Goal: Task Accomplishment & Management: Manage account settings

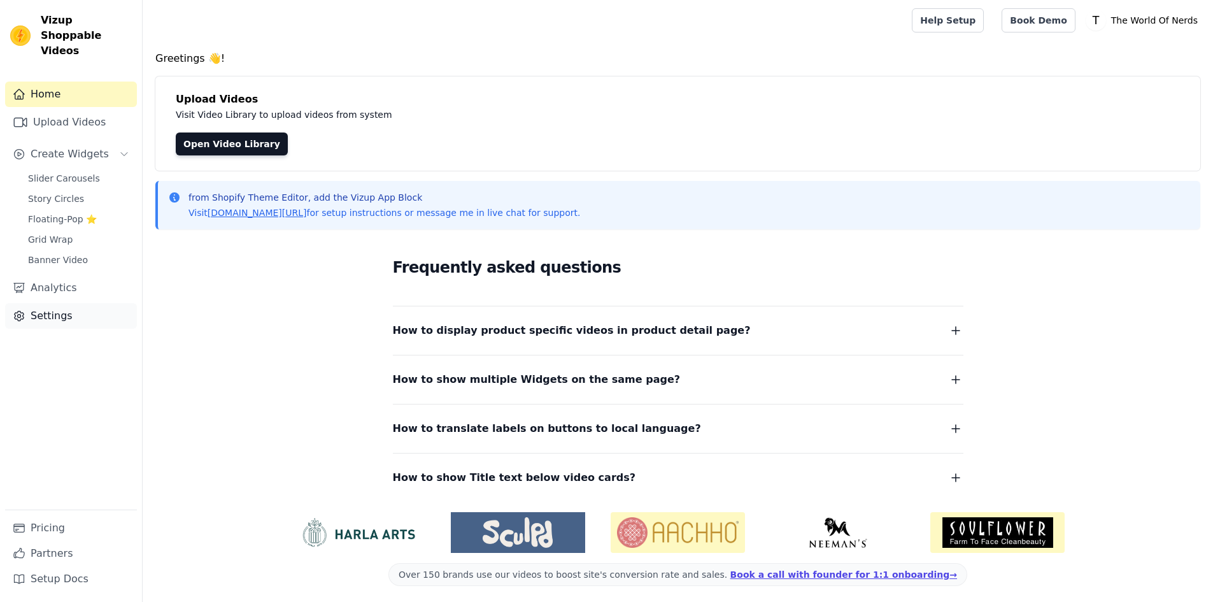
click at [42, 303] on link "Settings" at bounding box center [71, 315] width 132 height 25
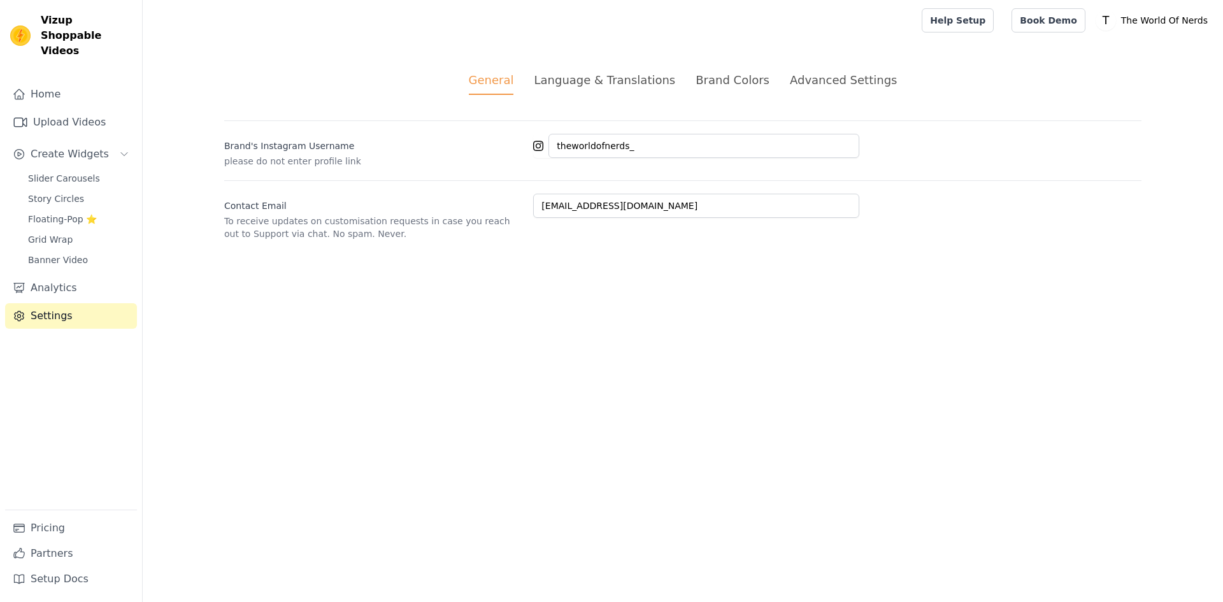
drag, startPoint x: 841, startPoint y: 81, endPoint x: 823, endPoint y: 110, distance: 34.1
click at [843, 80] on div "Advanced Settings" at bounding box center [843, 79] width 107 height 17
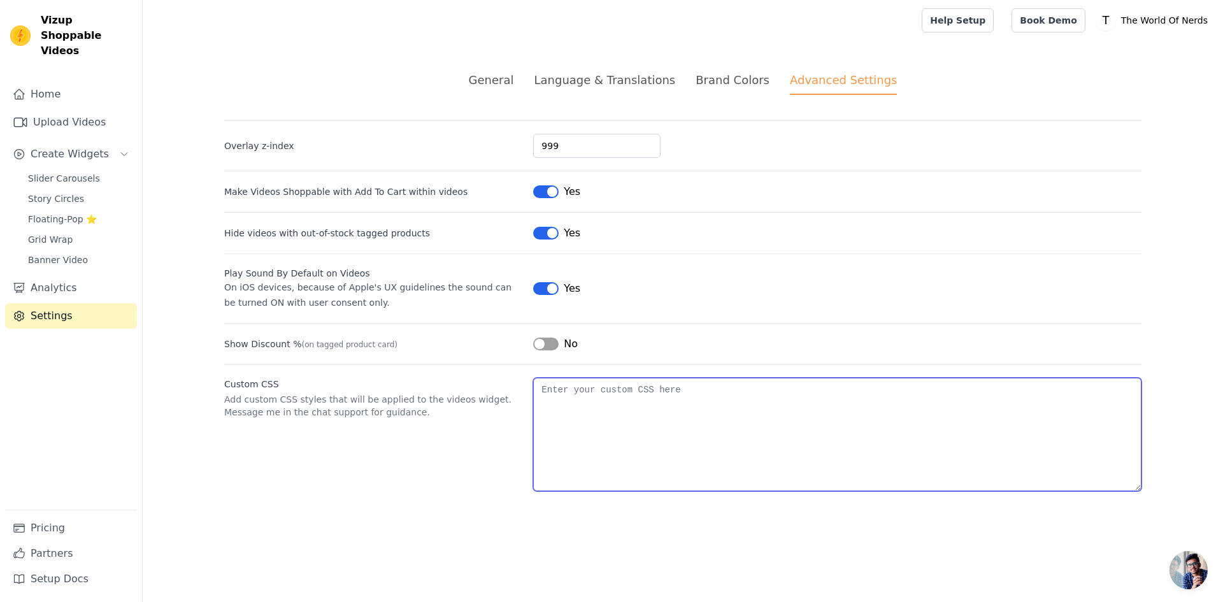
click at [629, 413] on textarea "Custom CSS" at bounding box center [837, 434] width 608 height 113
paste textarea "a[href*="vizupcommerce.com"], a[href*="powered"], div[class*="powered"], span[c…"
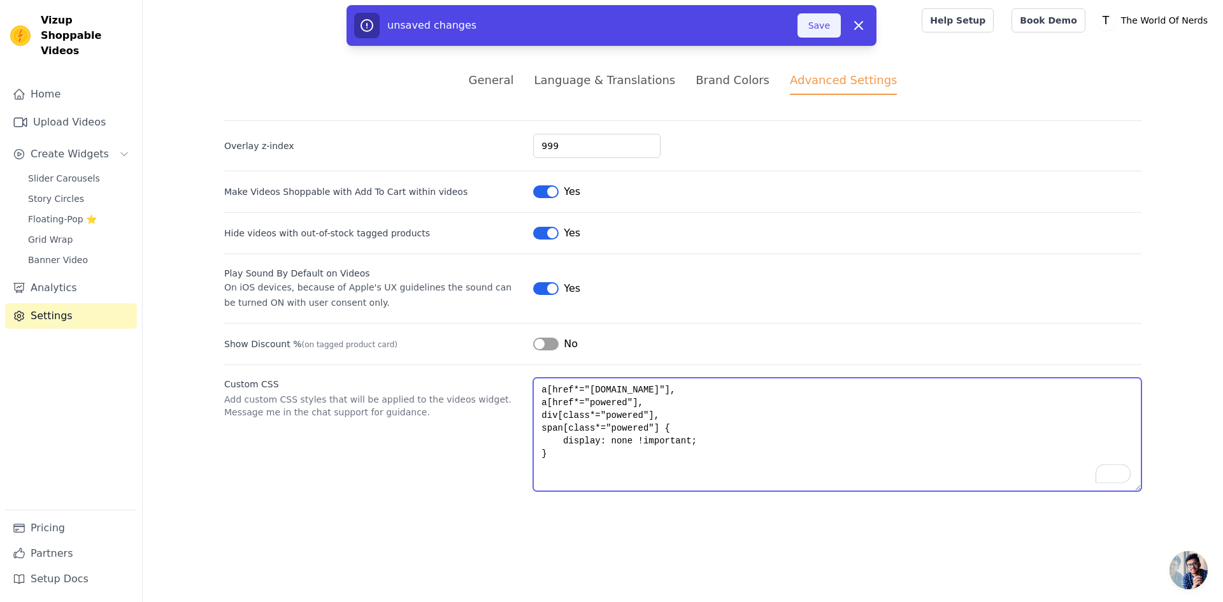
type textarea "a[href*="vizupcommerce.com"], a[href*="powered"], div[class*="powered"], span[c…"
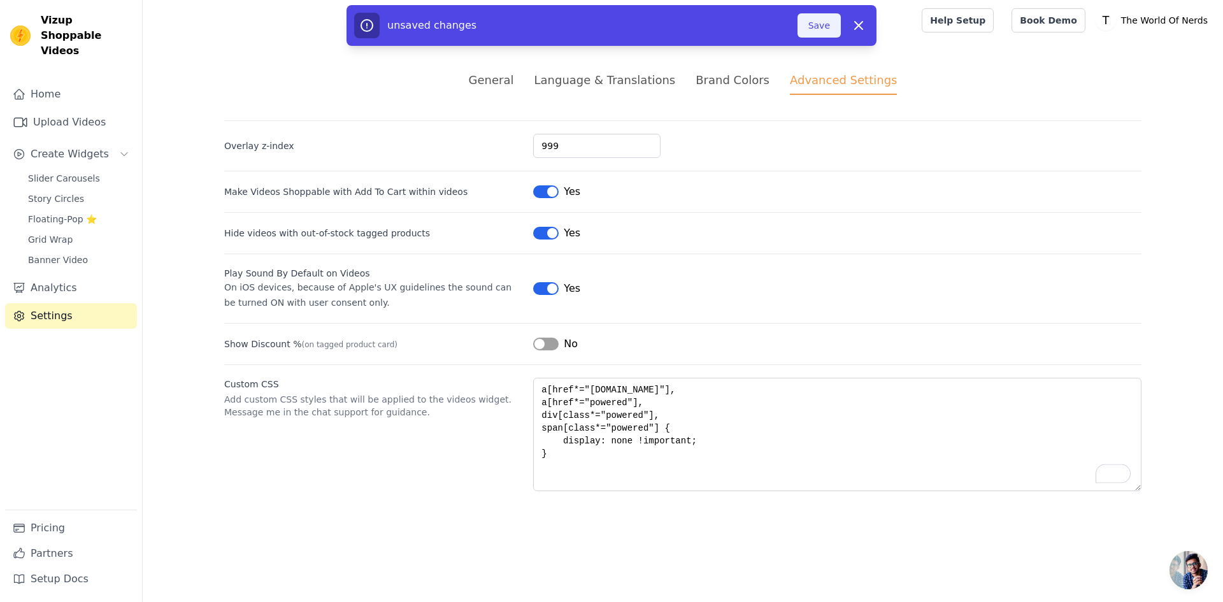
click at [824, 24] on button "Save" at bounding box center [819, 25] width 43 height 24
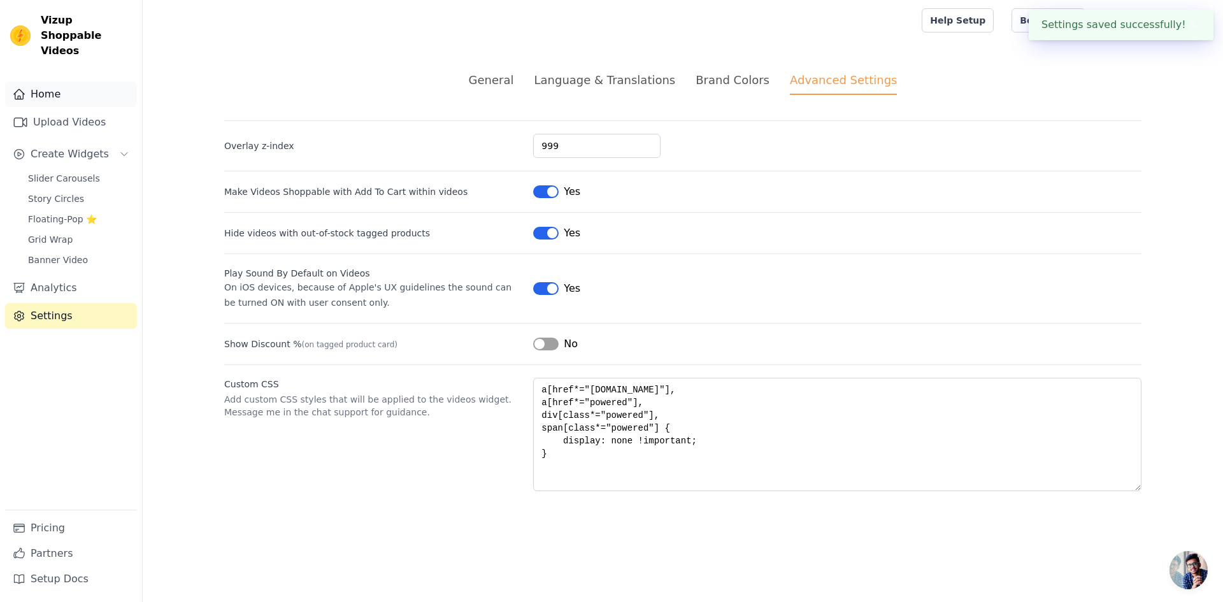
click at [68, 87] on link "Home" at bounding box center [71, 94] width 132 height 25
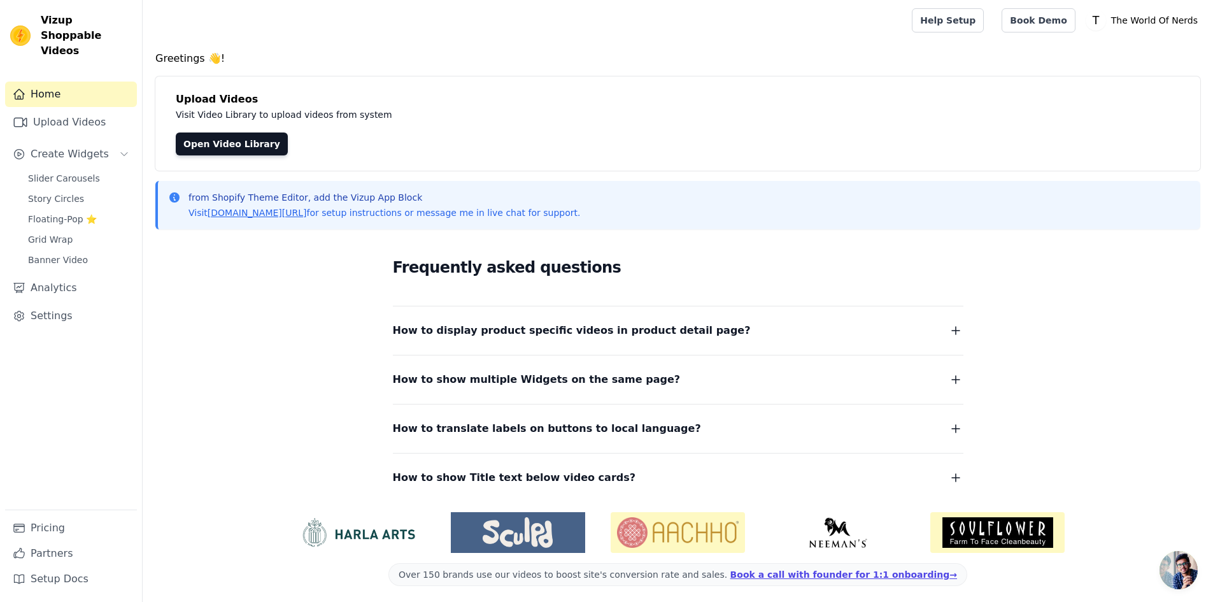
click at [551, 319] on div "How to display product specific videos in product detail page? Create one widge…" at bounding box center [678, 322] width 571 height 33
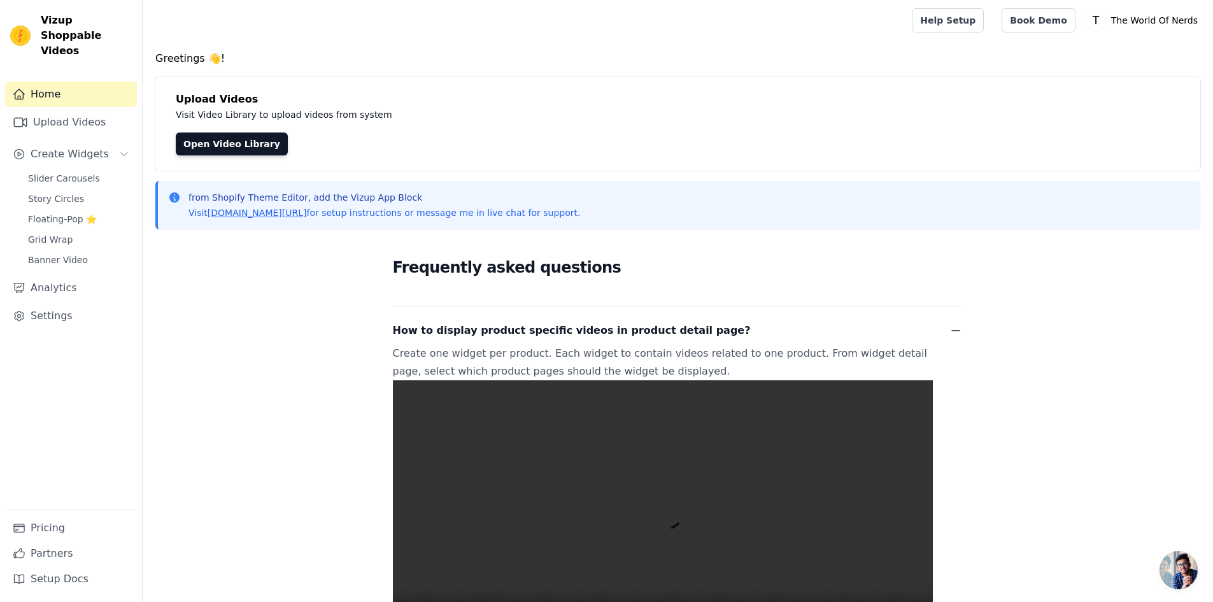
click at [578, 345] on div "How to display product specific videos in product detail page? Create one widge…" at bounding box center [678, 488] width 571 height 364
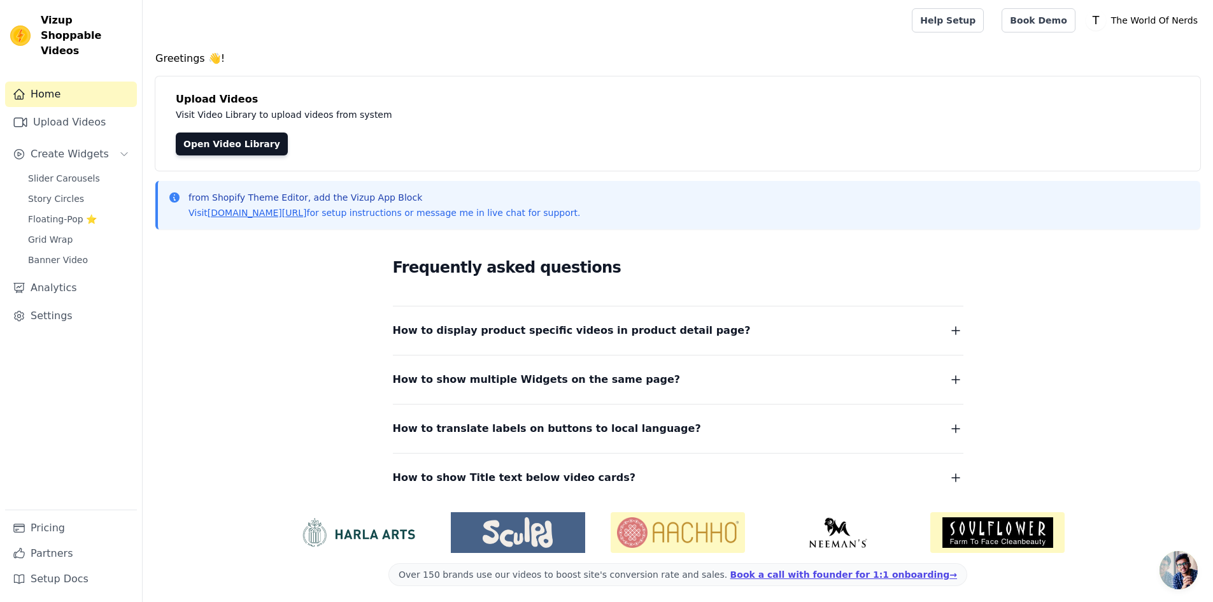
click at [555, 371] on span "How to show multiple Widgets on the same page?" at bounding box center [537, 380] width 288 height 18
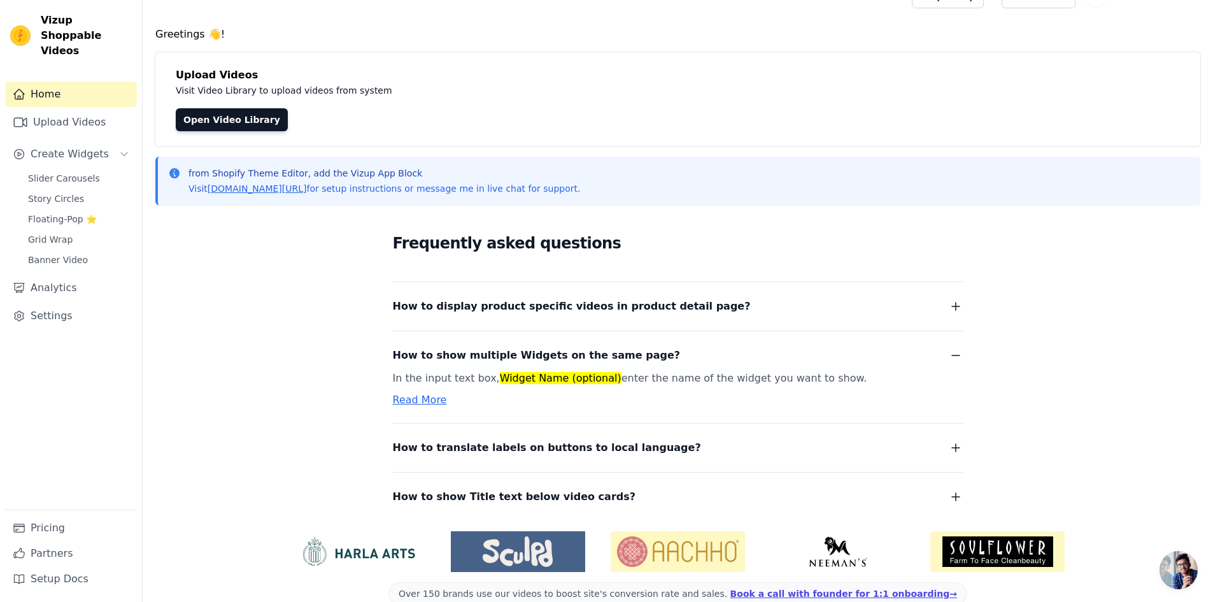
scroll to position [48, 0]
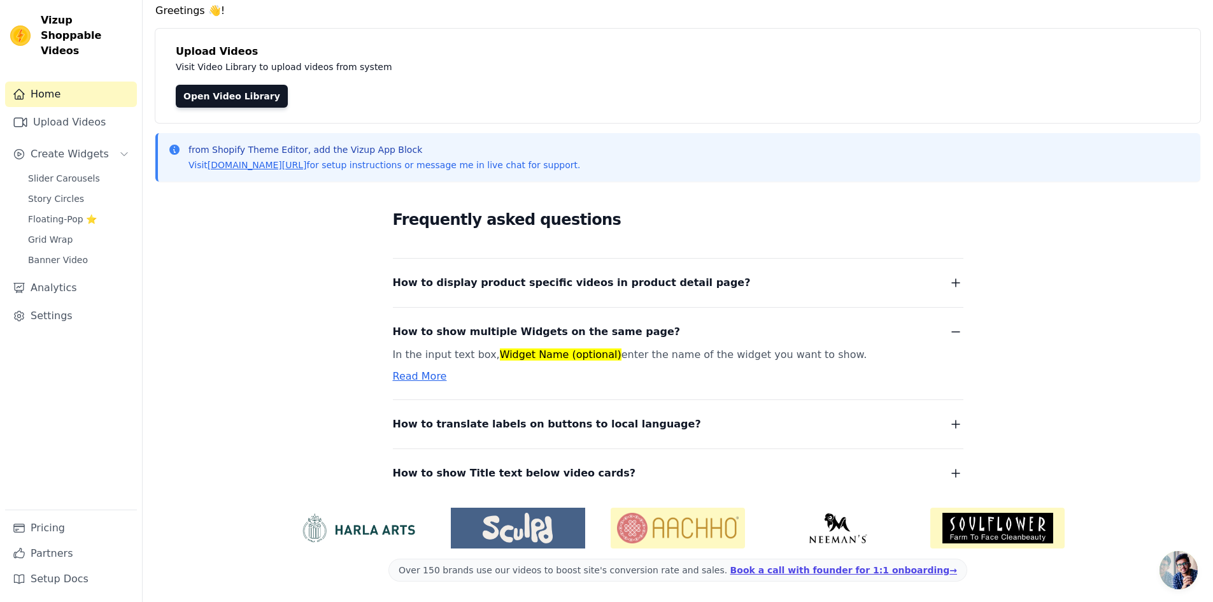
click at [552, 331] on span "How to show multiple Widgets on the same page?" at bounding box center [537, 332] width 288 height 18
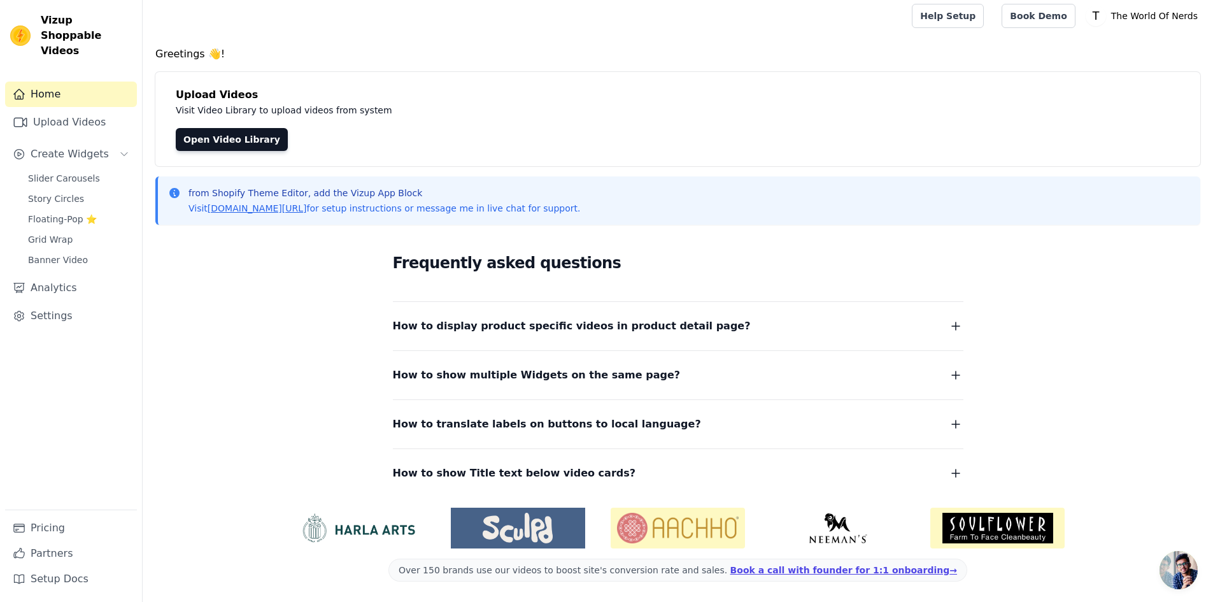
scroll to position [4, 0]
click at [543, 418] on span "How to translate labels on buttons to local language?" at bounding box center [547, 424] width 308 height 18
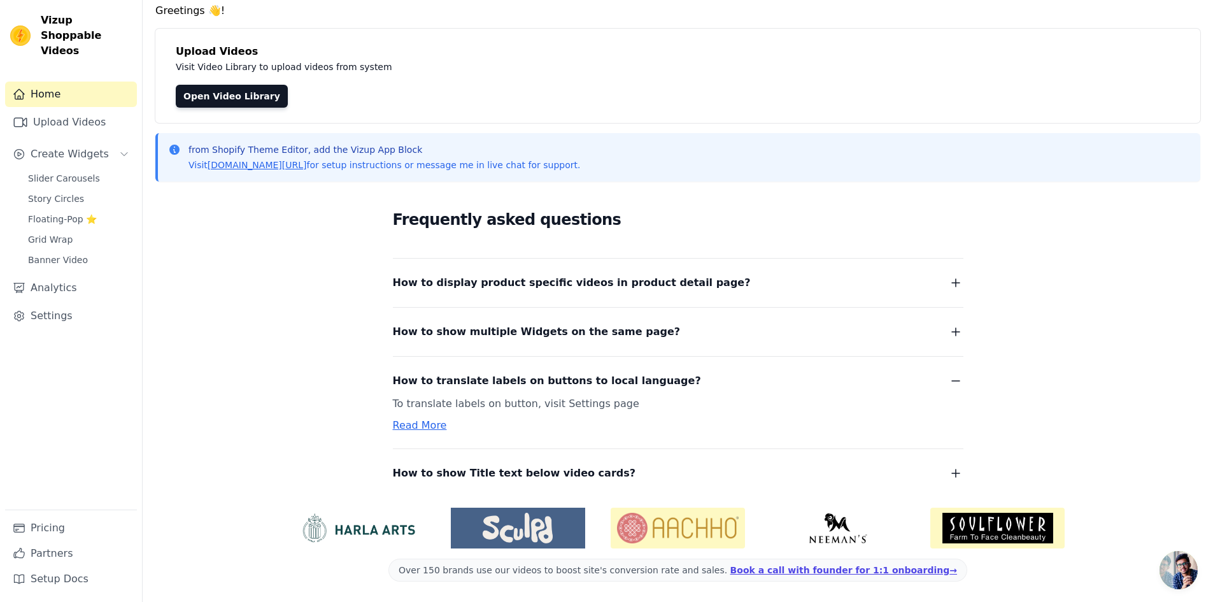
click at [579, 390] on div "How to translate labels on buttons to local language? To translate labels on bu…" at bounding box center [678, 394] width 571 height 77
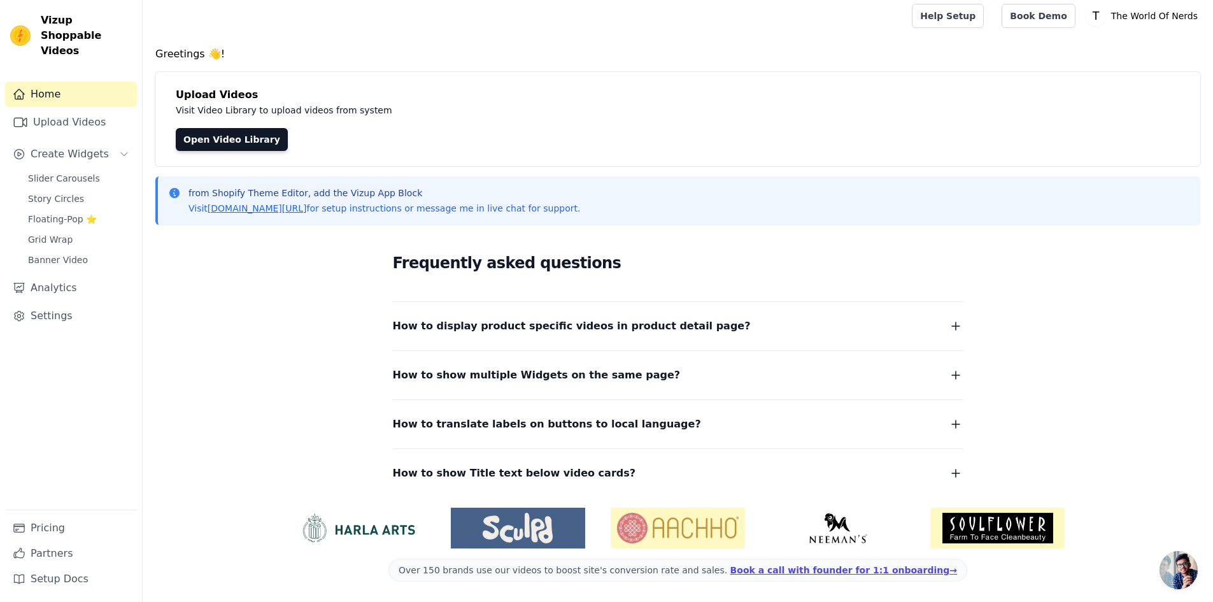
click at [592, 477] on button "How to show Title text below video cards?" at bounding box center [678, 473] width 571 height 18
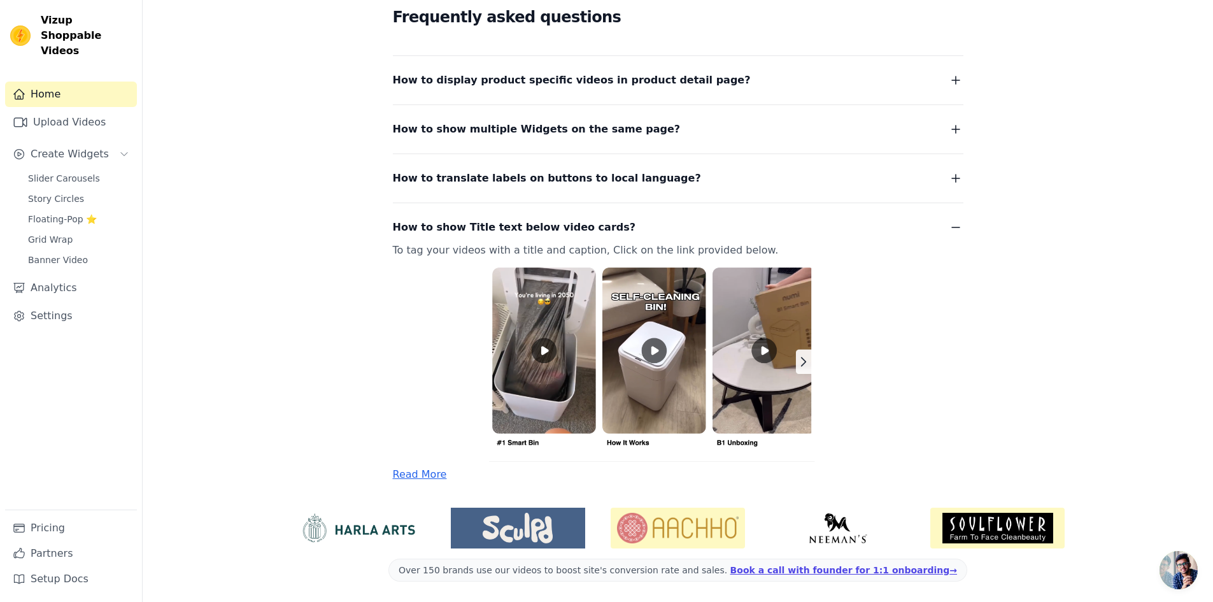
click at [543, 356] on img at bounding box center [663, 360] width 540 height 203
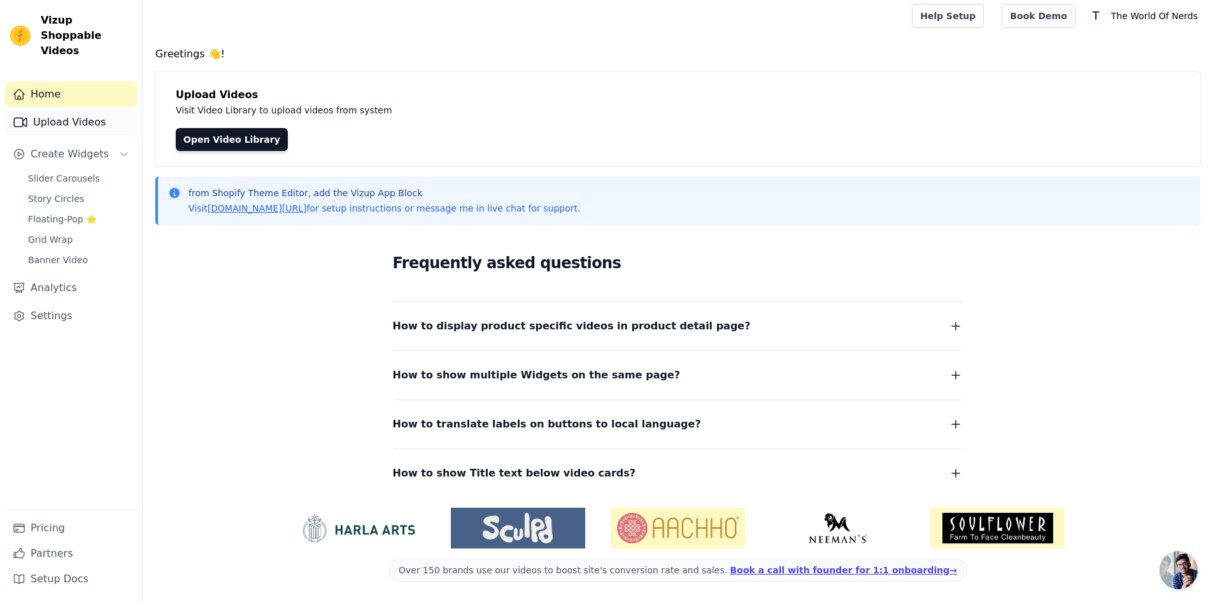
click at [89, 110] on link "Upload Videos" at bounding box center [71, 122] width 132 height 25
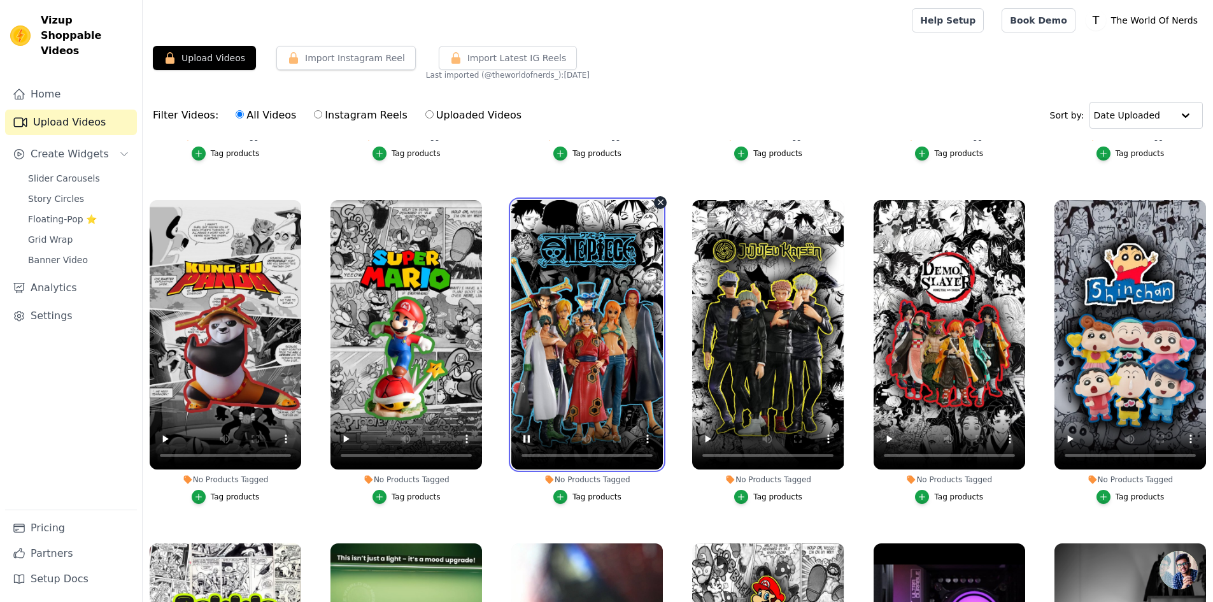
scroll to position [637, 0]
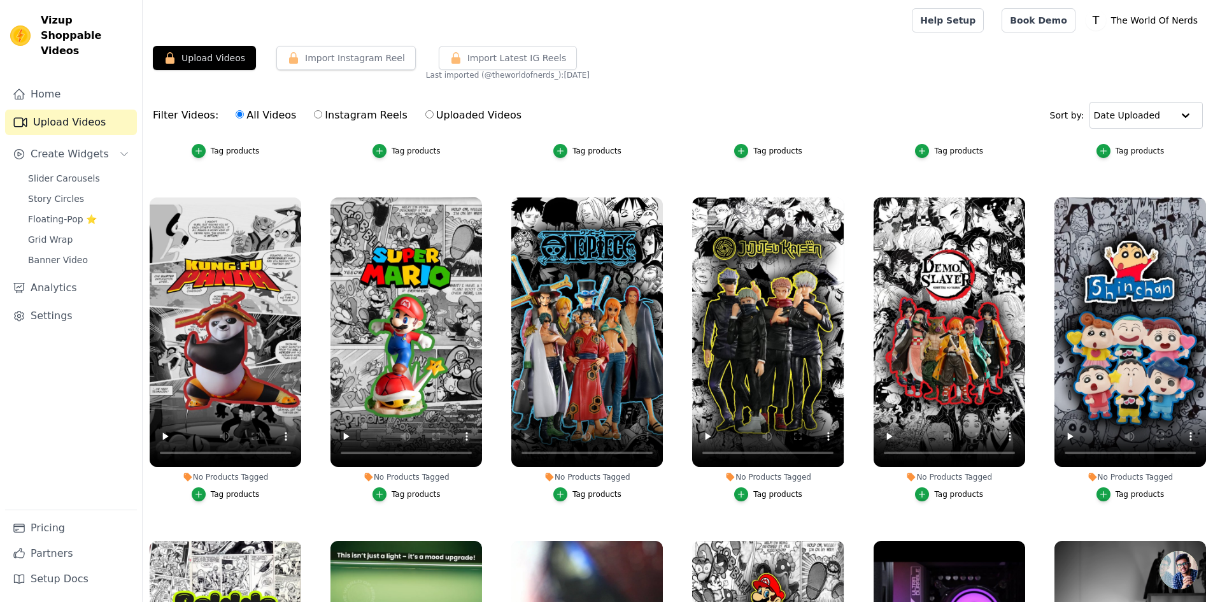
click at [508, 429] on div "No Products Tagged Tag products" at bounding box center [588, 351] width 166 height 323
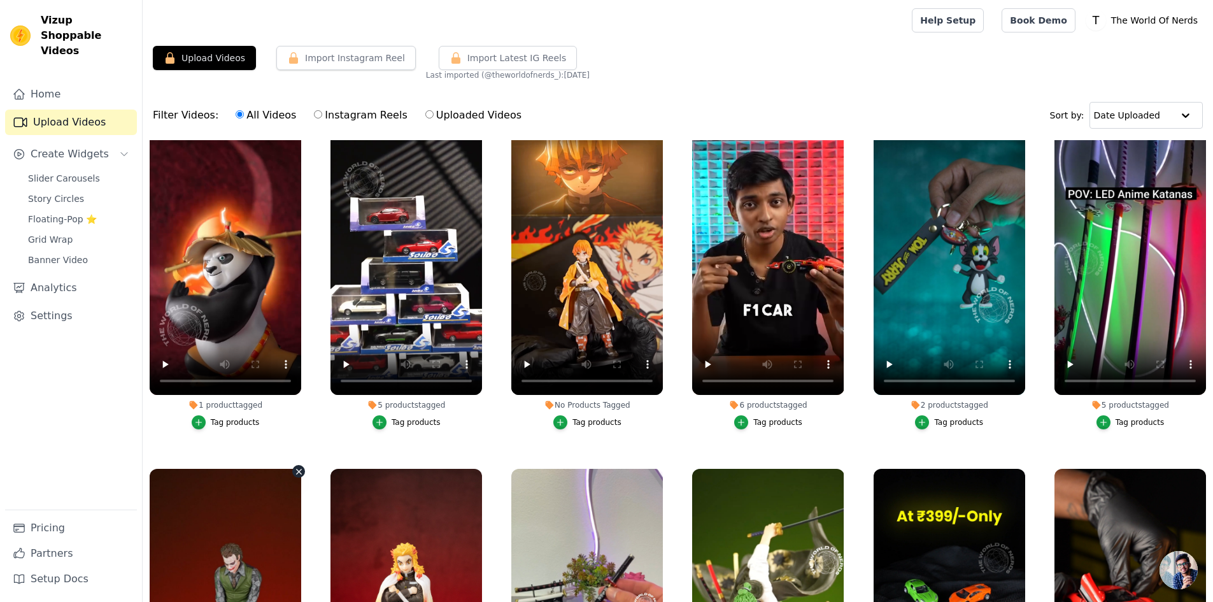
scroll to position [1733, 0]
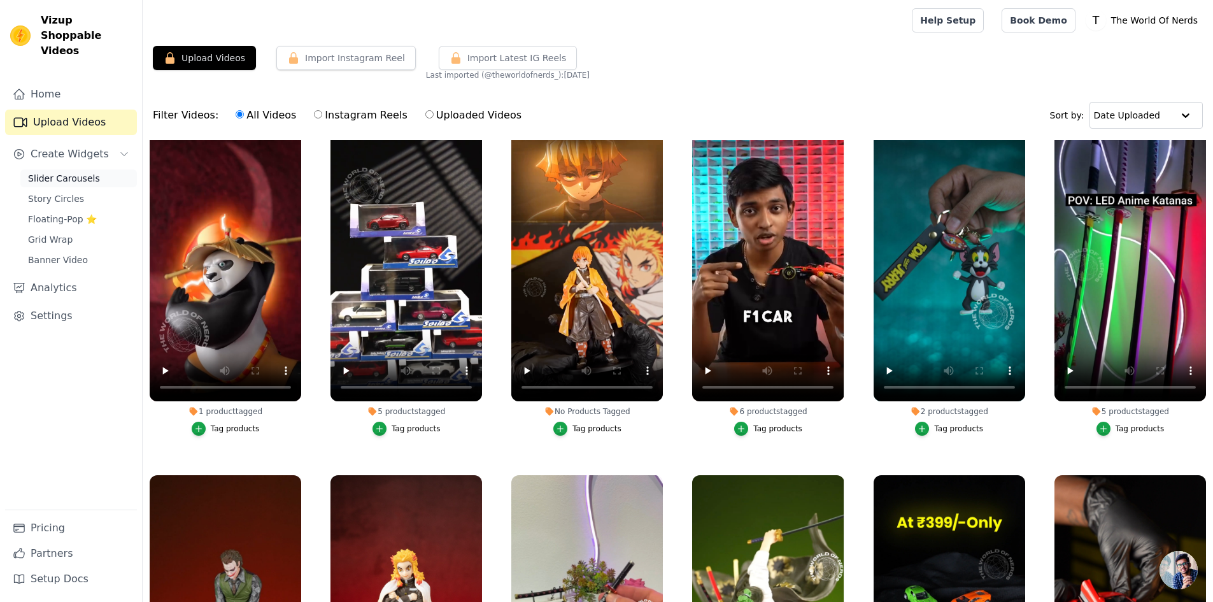
click at [89, 172] on span "Slider Carousels" at bounding box center [64, 178] width 72 height 13
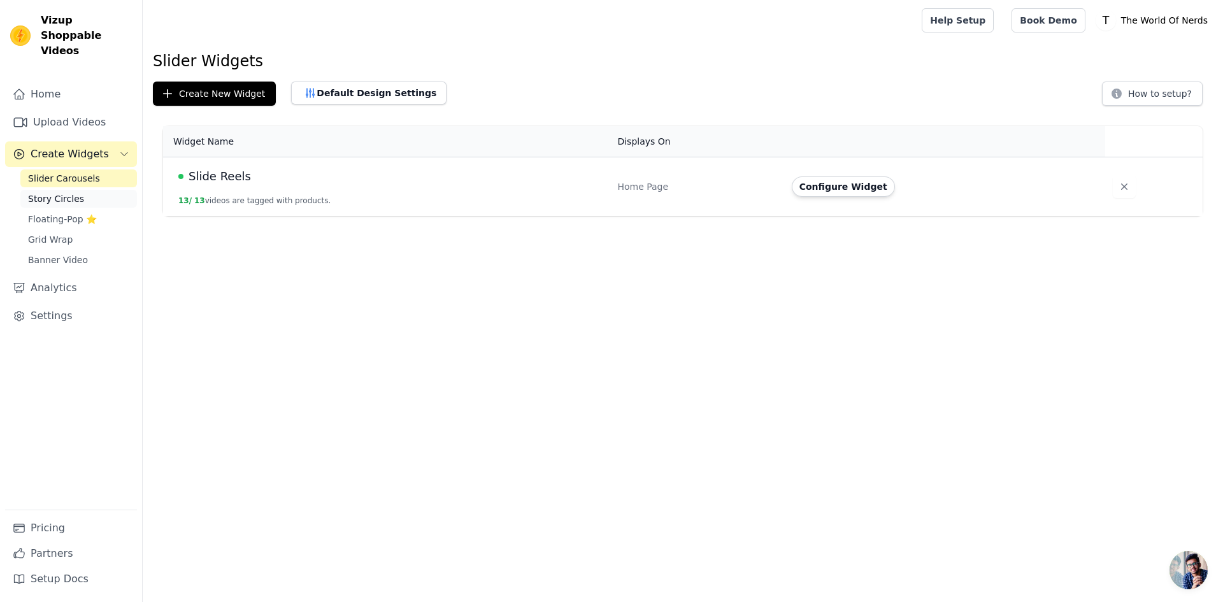
click at [88, 190] on link "Story Circles" at bounding box center [78, 199] width 117 height 18
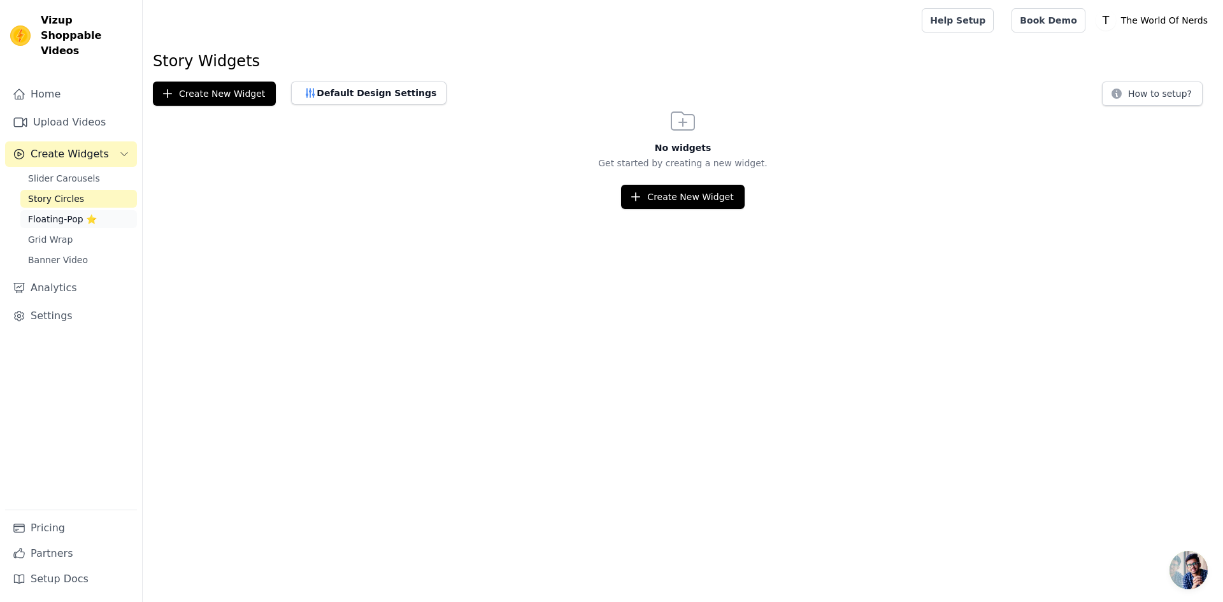
click at [88, 213] on span "Floating-Pop ⭐" at bounding box center [62, 219] width 69 height 13
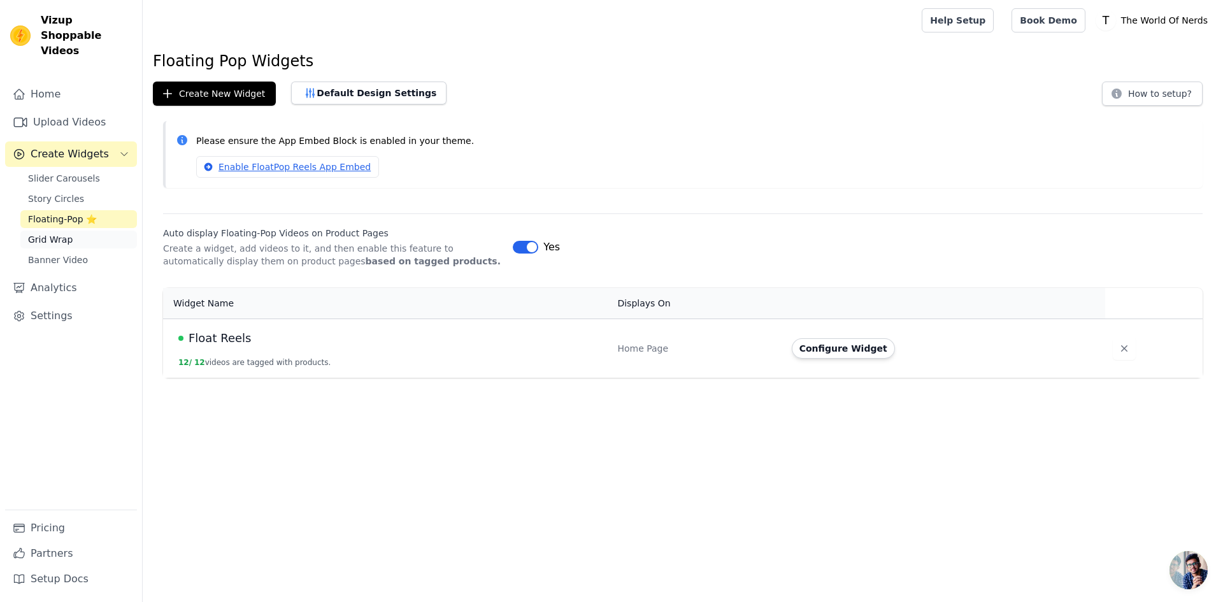
click at [99, 231] on link "Grid Wrap" at bounding box center [78, 240] width 117 height 18
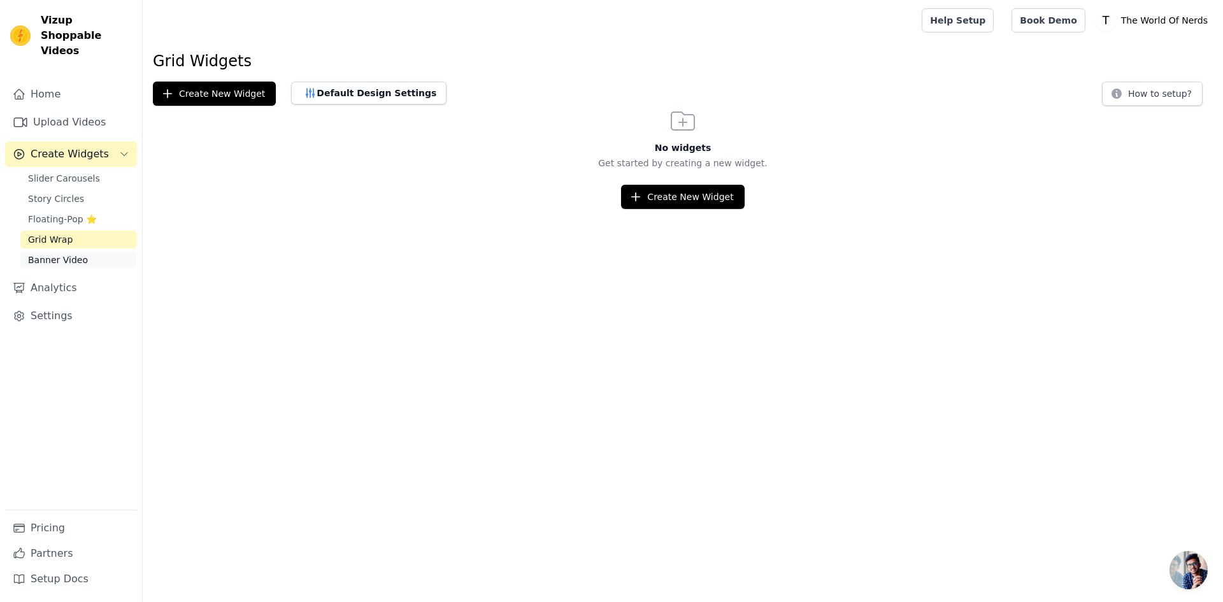
click at [92, 251] on link "Banner Video" at bounding box center [78, 260] width 117 height 18
click at [99, 282] on link "Analytics" at bounding box center [71, 287] width 132 height 25
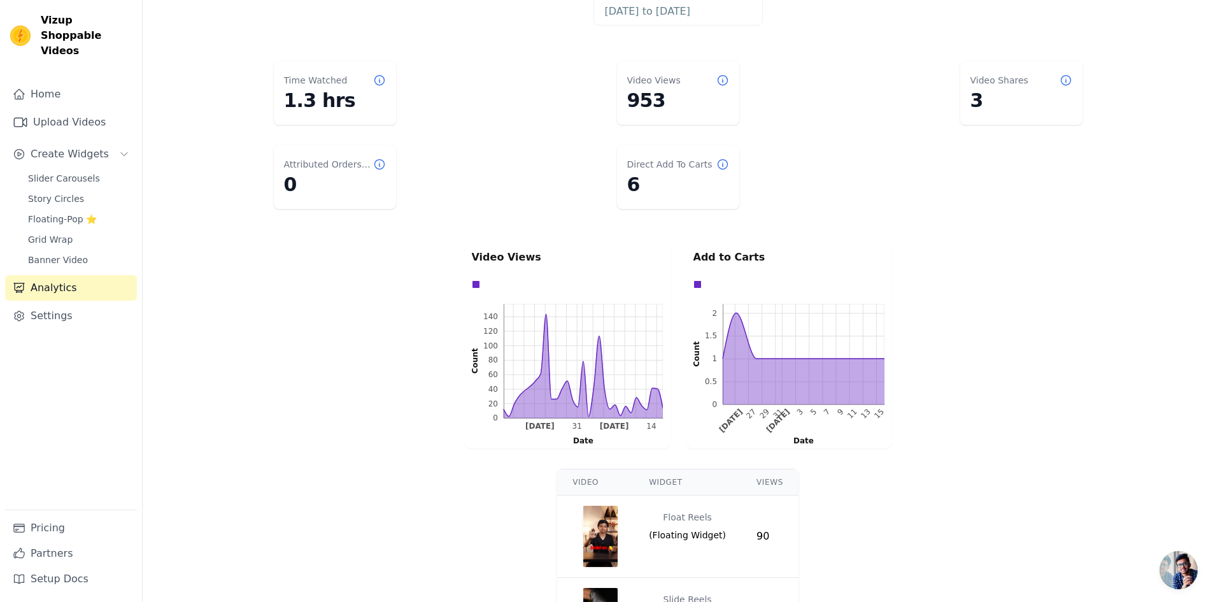
scroll to position [127, 0]
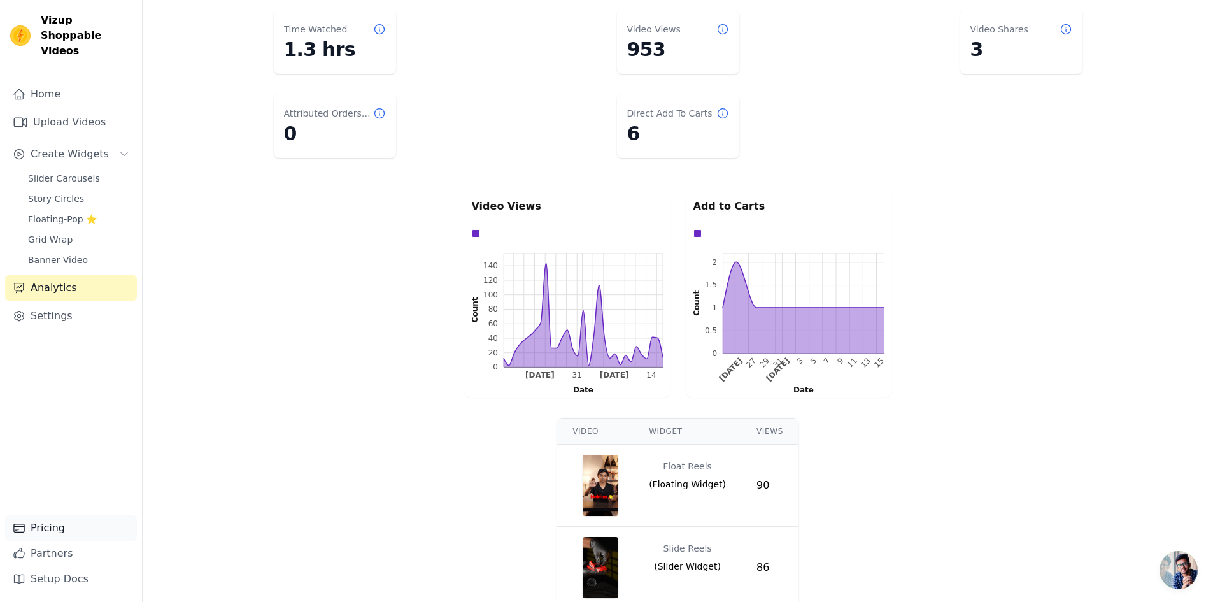
click at [81, 531] on link "Pricing" at bounding box center [71, 527] width 132 height 25
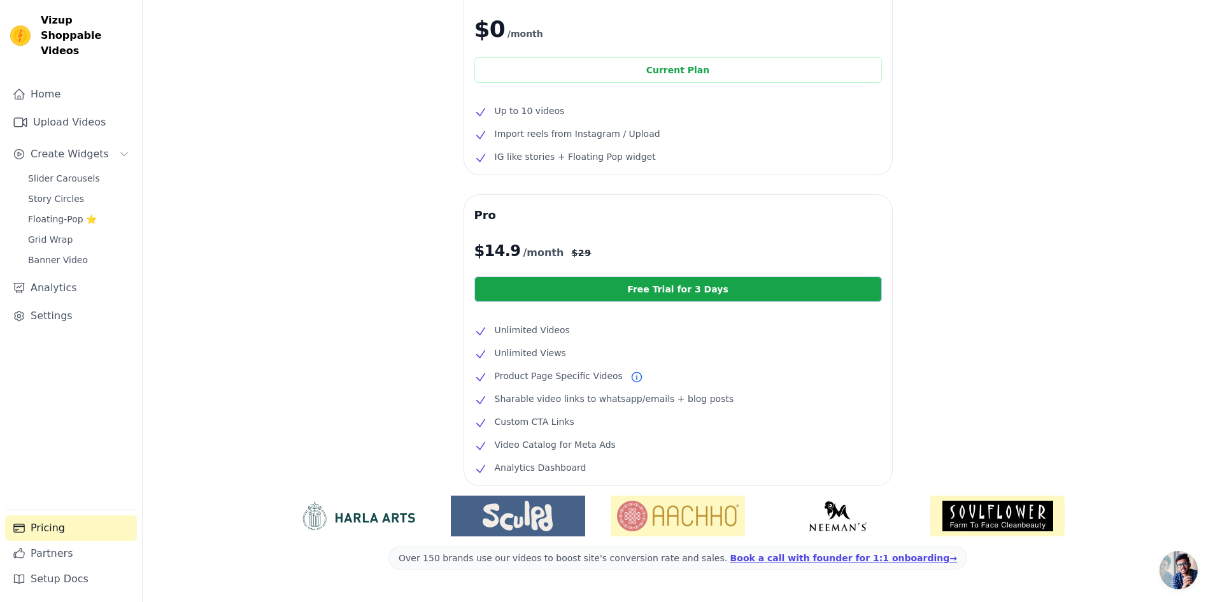
scroll to position [125, 0]
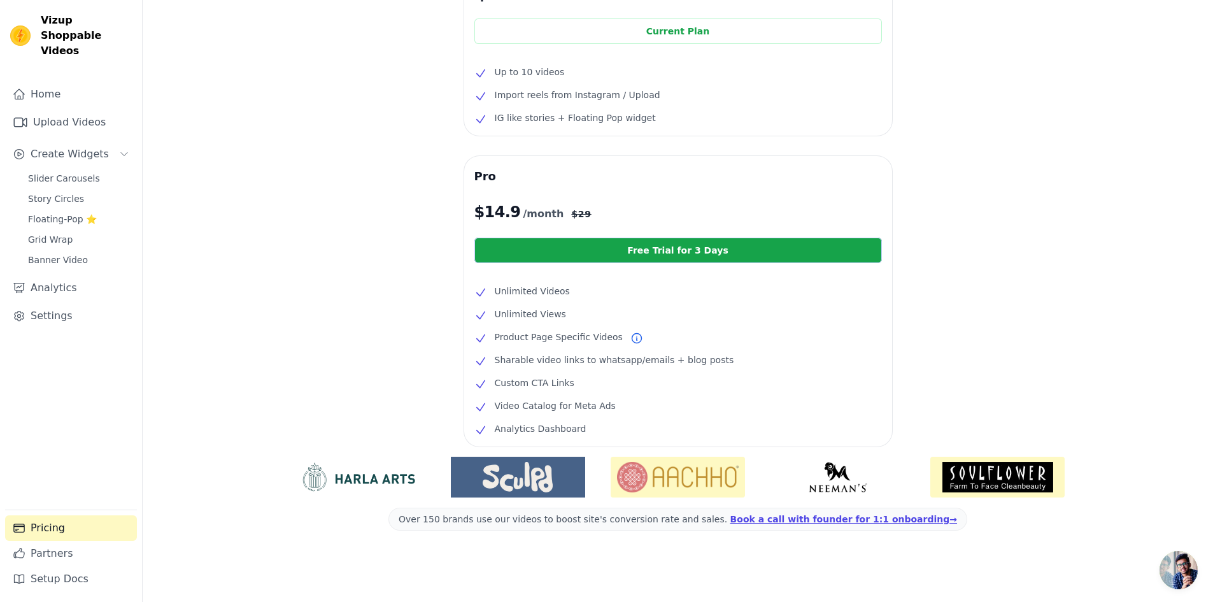
click at [824, 519] on span at bounding box center [678, 519] width 579 height 23
